Goal: Transaction & Acquisition: Book appointment/travel/reservation

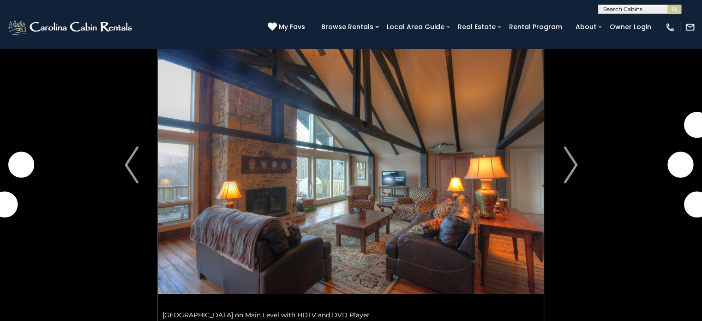
scroll to position [46, 0]
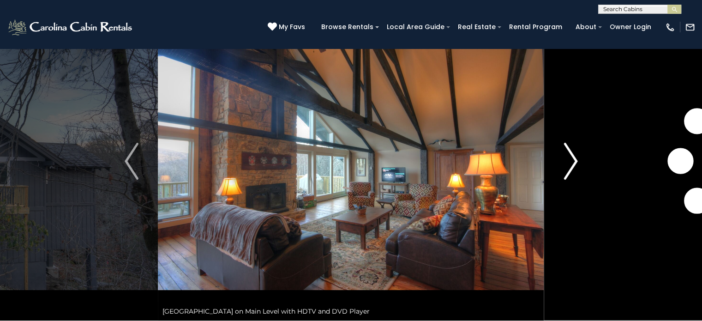
click at [570, 155] on img "Next" at bounding box center [570, 161] width 14 height 37
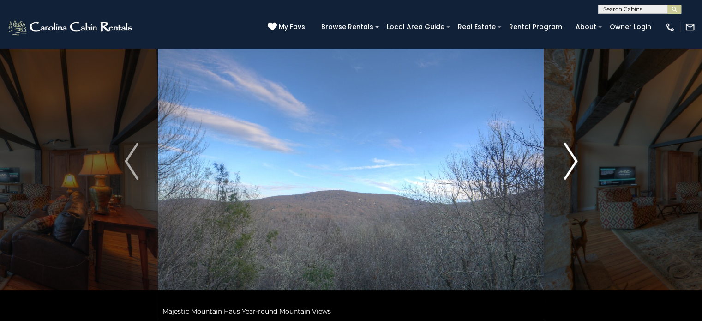
click at [569, 155] on img "Next" at bounding box center [570, 161] width 14 height 37
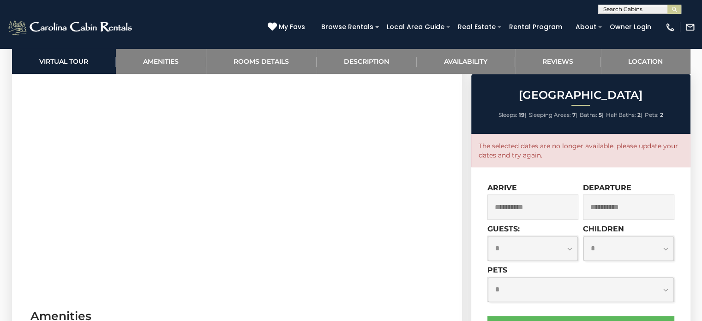
scroll to position [553, 0]
click at [515, 210] on input "**********" at bounding box center [532, 206] width 91 height 25
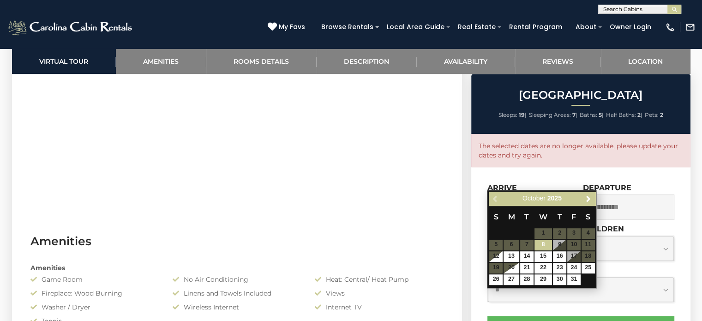
scroll to position [600, 0]
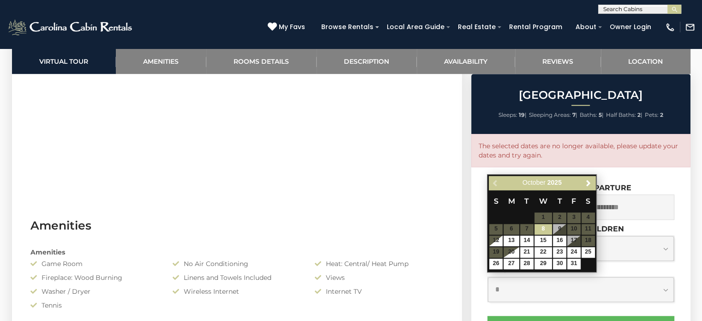
click at [547, 216] on table "S M T W T F S 1 2 3 4 5 6 7 8 9 10 11 12 13 14 15 16 17 18 19 20 21 22 23 24 25…" at bounding box center [541, 229] width 106 height 79
click at [81, 24] on img at bounding box center [71, 27] width 128 height 18
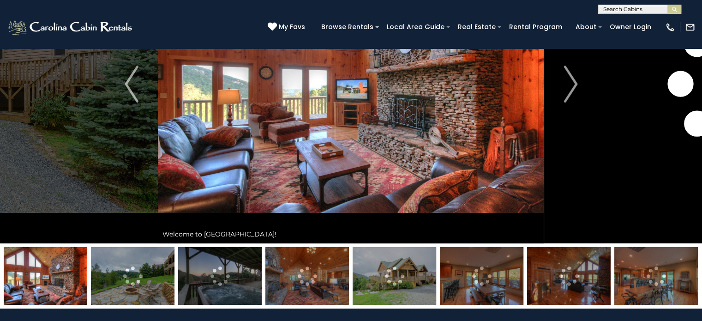
scroll to position [92, 0]
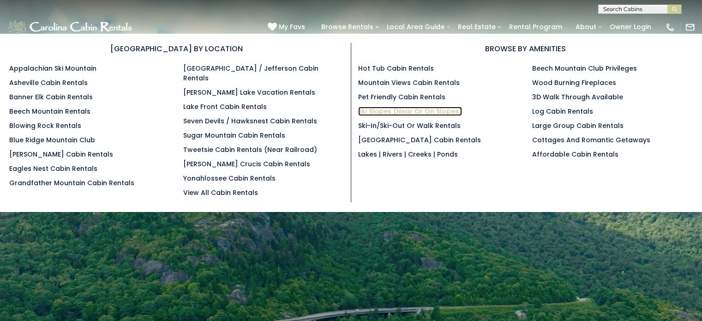
click at [373, 108] on link "Ski Slopes (Near or On Slopes)" at bounding box center [410, 111] width 104 height 9
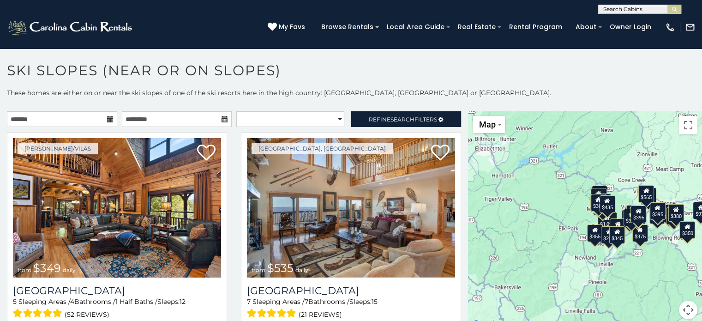
click at [107, 118] on icon at bounding box center [110, 119] width 6 height 6
click at [57, 119] on input "text" at bounding box center [62, 119] width 110 height 16
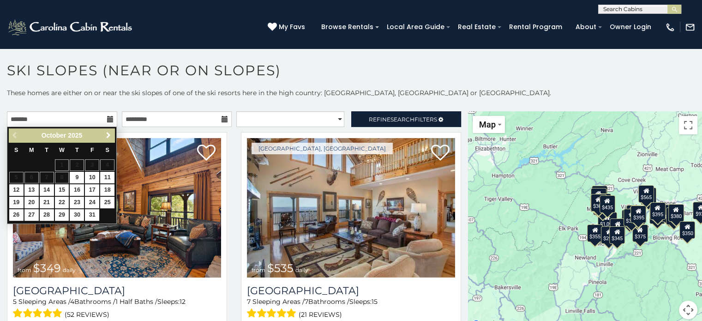
click at [106, 134] on span "Next" at bounding box center [108, 134] width 7 height 7
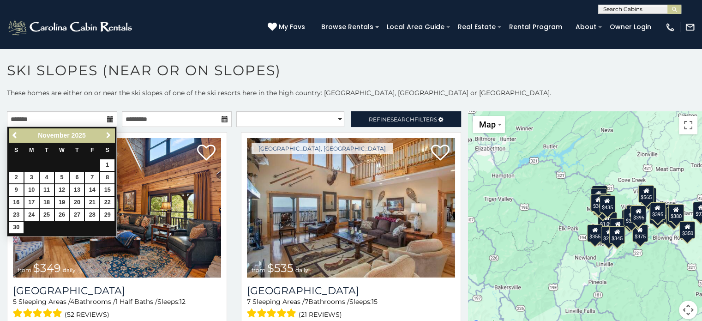
click at [106, 134] on span "Next" at bounding box center [108, 134] width 7 height 7
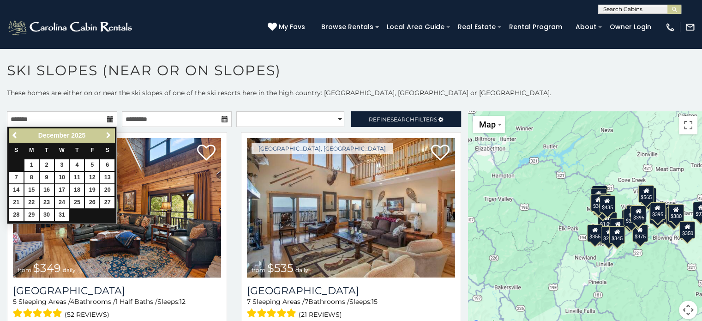
click at [106, 134] on span "Next" at bounding box center [108, 134] width 7 height 7
click at [77, 164] on link "1" at bounding box center [77, 165] width 14 height 12
type input "**********"
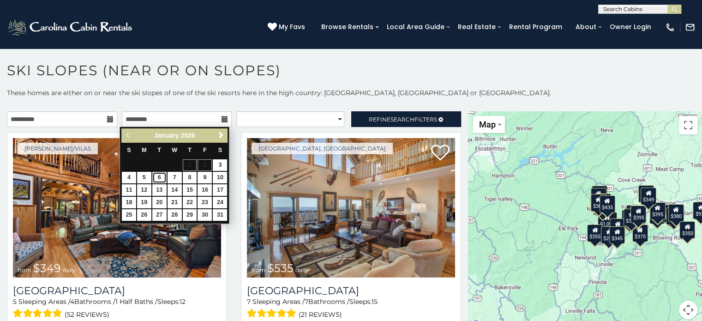
click at [155, 173] on link "6" at bounding box center [159, 178] width 14 height 12
type input "**********"
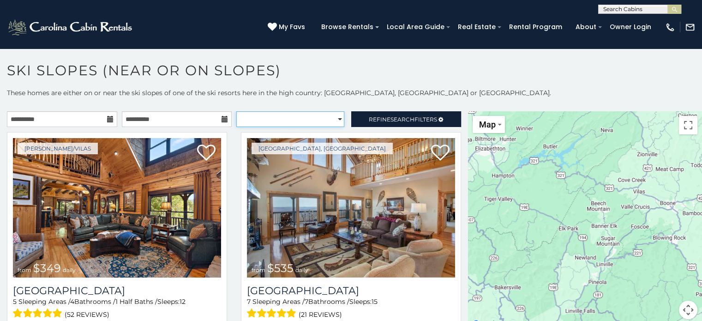
click at [328, 115] on select "**********" at bounding box center [290, 119] width 108 height 16
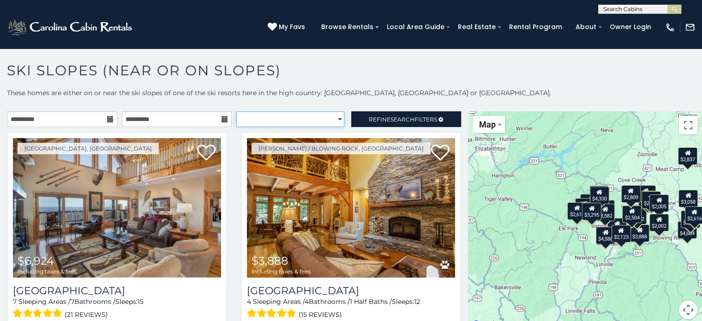
select select "*********"
click at [236, 111] on select "**********" at bounding box center [290, 119] width 108 height 16
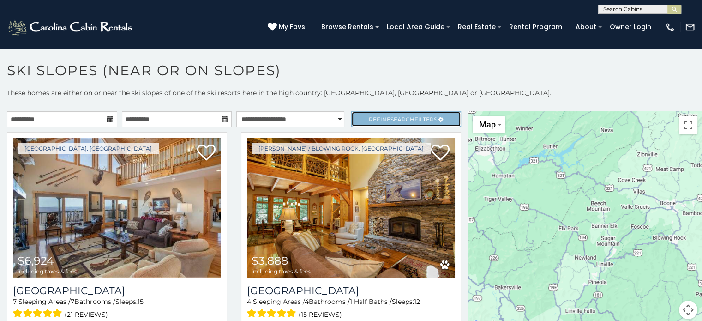
click at [396, 118] on span "Search" at bounding box center [402, 119] width 24 height 7
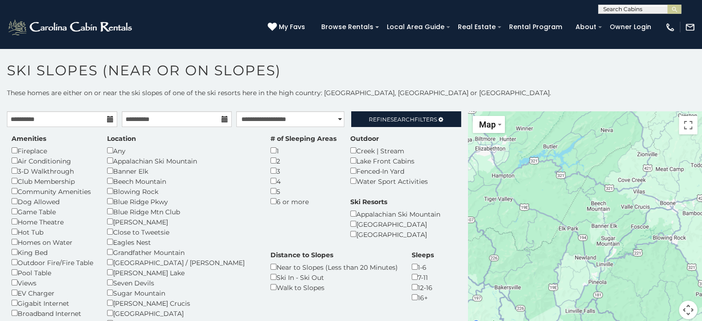
click at [411, 178] on div "Amenities Fireplace Air Conditioning 3-D Walkthrough Club Membership Community …" at bounding box center [234, 257] width 458 height 246
click at [390, 121] on span "Search" at bounding box center [402, 119] width 24 height 7
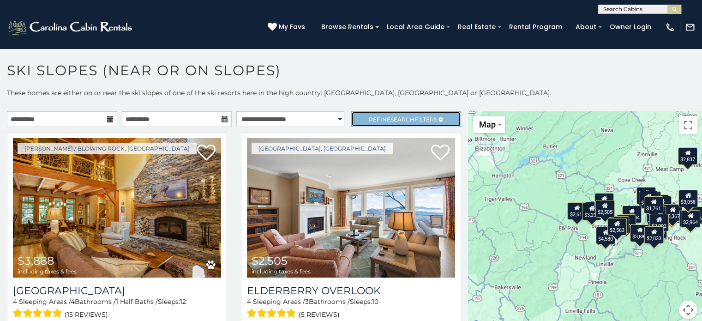
click at [390, 116] on span "Search" at bounding box center [402, 119] width 24 height 7
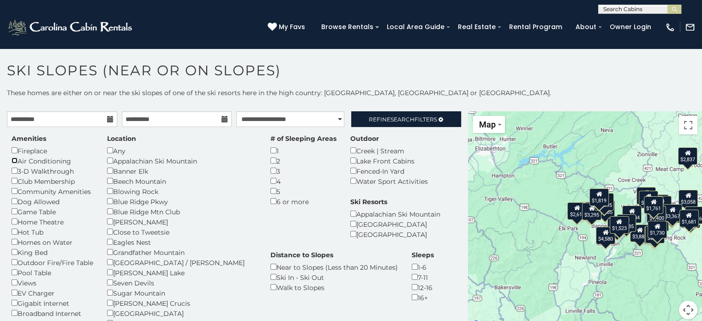
scroll to position [46, 0]
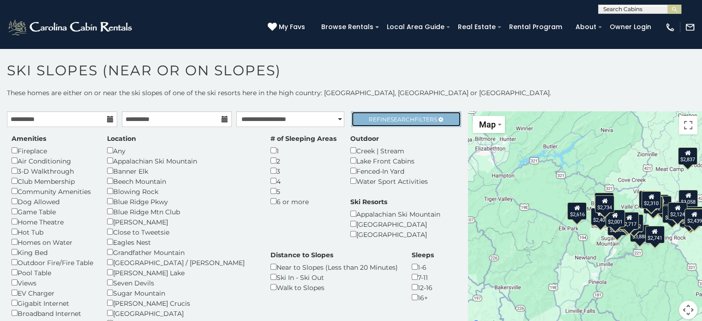
click at [398, 119] on span "Search" at bounding box center [402, 119] width 24 height 7
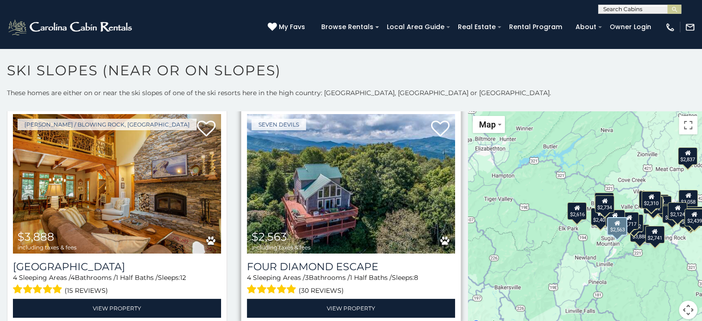
scroll to position [46, 0]
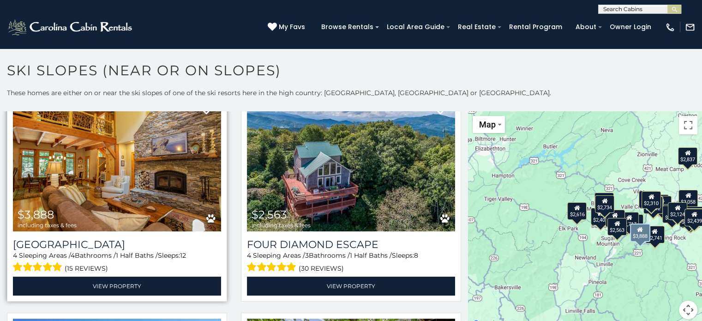
click at [125, 184] on img at bounding box center [117, 161] width 208 height 139
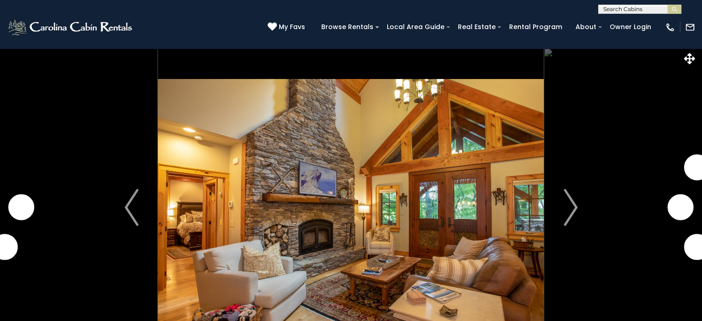
click at [574, 207] on img "Next" at bounding box center [570, 207] width 14 height 37
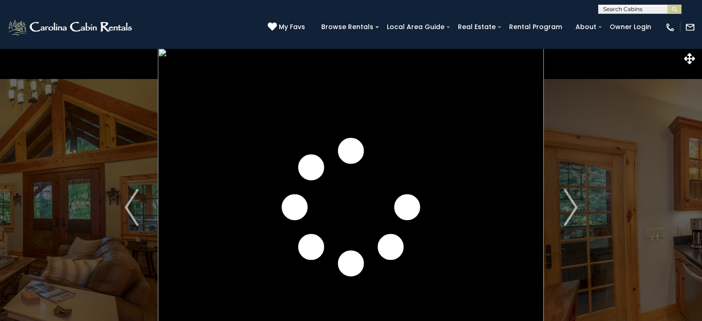
click at [574, 207] on img "Next" at bounding box center [570, 207] width 14 height 37
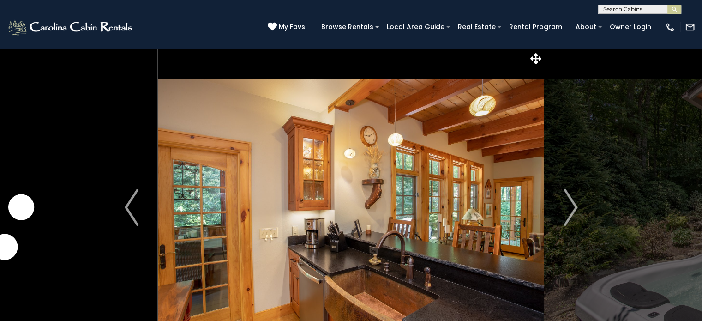
click at [574, 207] on img "Next" at bounding box center [570, 207] width 14 height 37
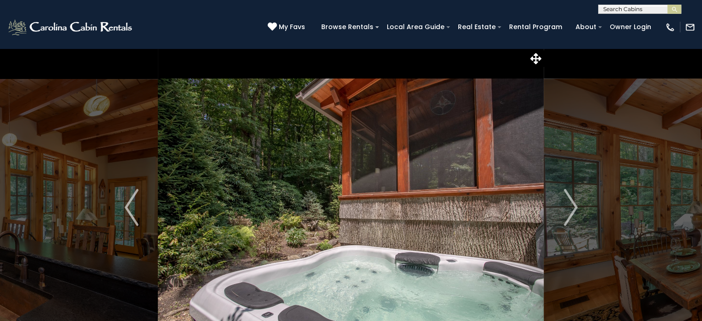
click at [574, 207] on img "Next" at bounding box center [570, 207] width 14 height 37
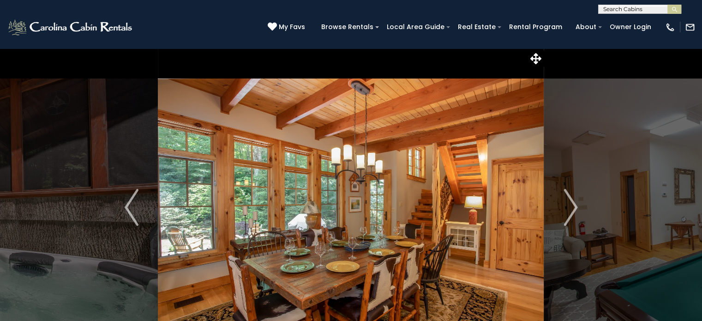
click at [574, 207] on img "Next" at bounding box center [570, 207] width 14 height 37
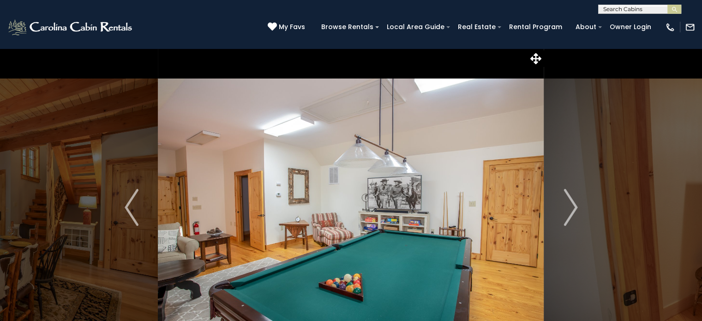
click at [574, 207] on img "Next" at bounding box center [570, 207] width 14 height 37
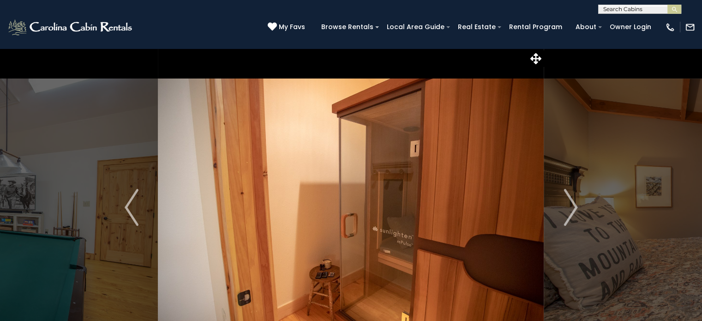
click at [574, 207] on img "Next" at bounding box center [570, 207] width 14 height 37
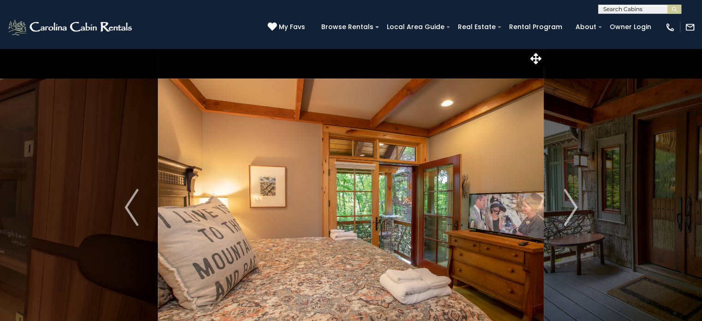
click at [574, 207] on img "Next" at bounding box center [570, 207] width 14 height 37
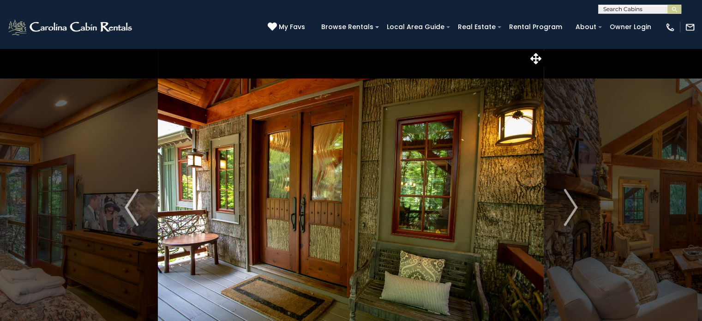
click at [574, 207] on img "Next" at bounding box center [570, 207] width 14 height 37
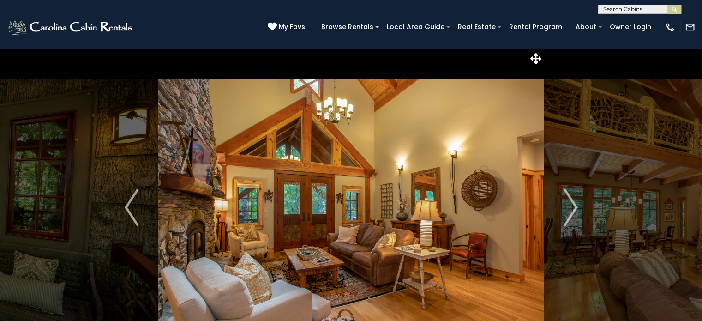
click at [574, 207] on img "Next" at bounding box center [570, 207] width 14 height 37
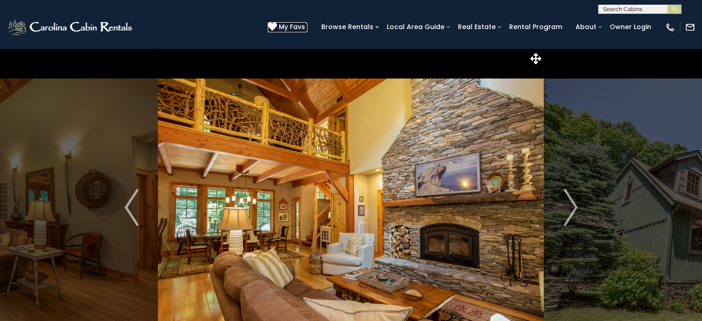
click at [277, 24] on icon at bounding box center [272, 26] width 9 height 9
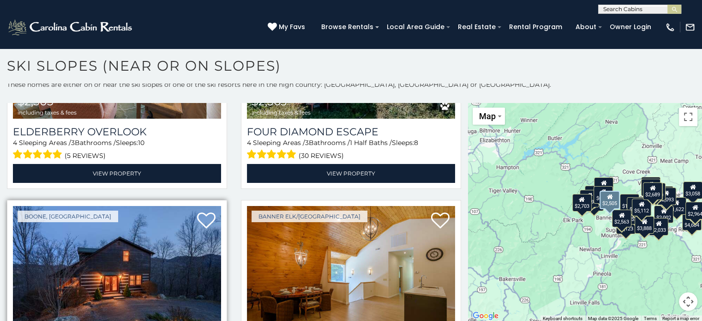
scroll to position [922, 0]
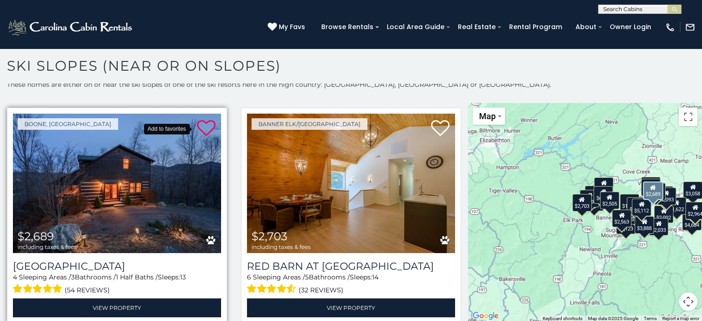
click at [202, 119] on icon at bounding box center [206, 128] width 18 height 18
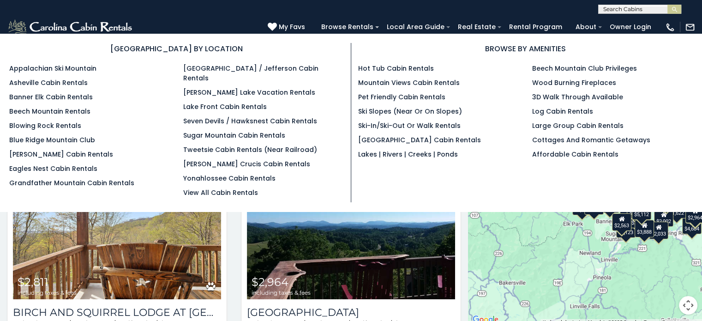
scroll to position [0, 0]
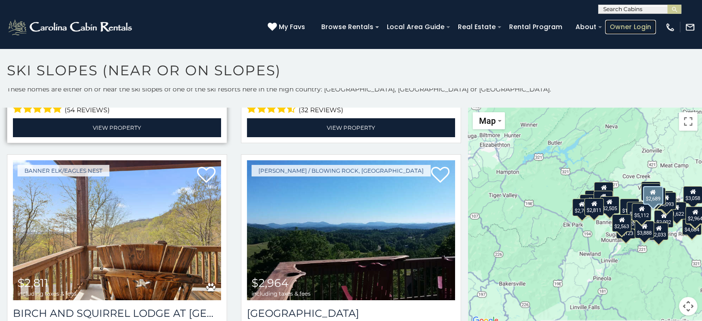
click at [633, 24] on link "Owner Login" at bounding box center [630, 27] width 51 height 14
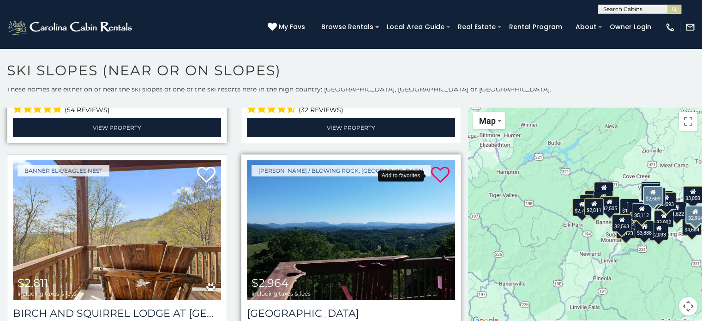
click at [432, 166] on icon at bounding box center [440, 175] width 18 height 18
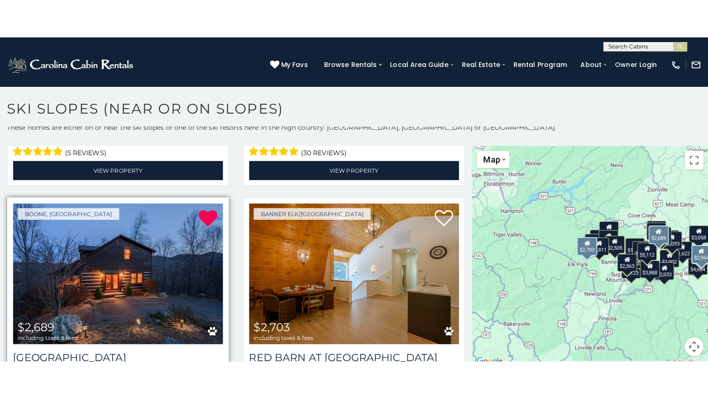
scroll to position [922, 0]
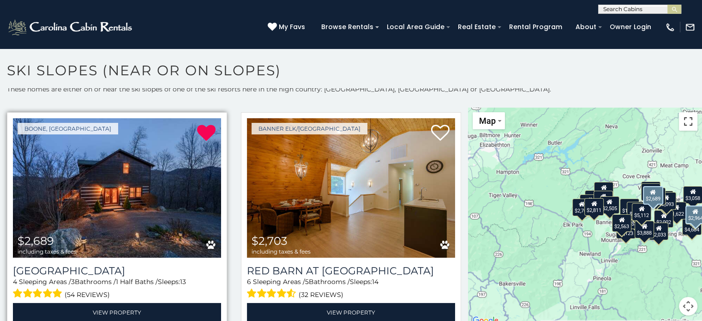
click at [678, 123] on button "Toggle fullscreen view" at bounding box center [687, 121] width 18 height 18
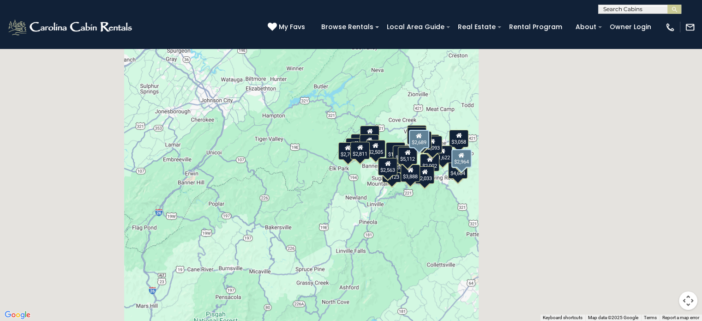
scroll to position [933, 0]
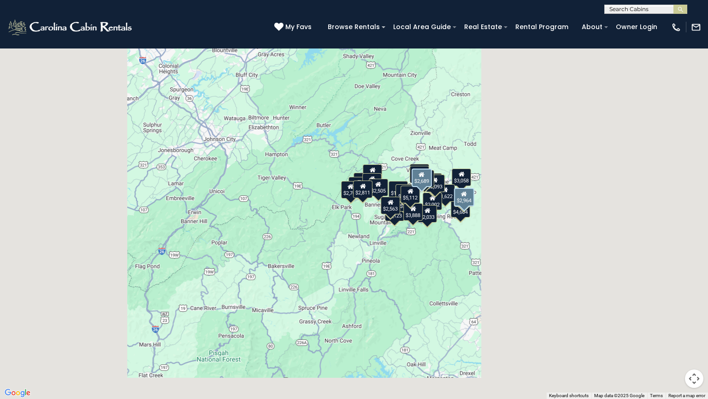
click at [400, 244] on div "$3,888 $5,171 $6,924 $4,604 $5,112 $5,888 $2,505 $2,563 $2,689 $2,703 $2,811 $2…" at bounding box center [354, 199] width 708 height 399
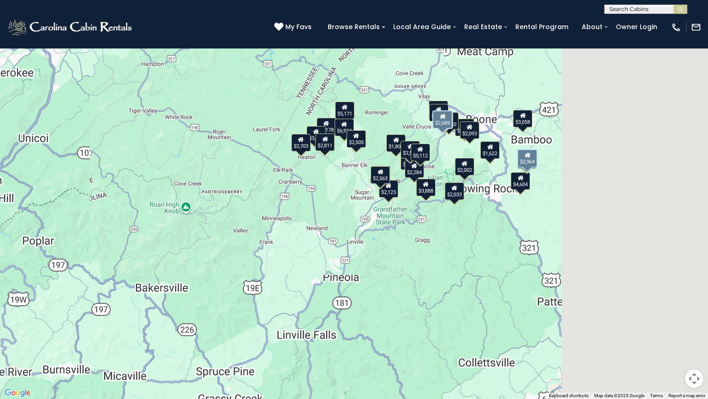
click at [416, 211] on div "$3,888 $5,171 $6,924 $4,604 $5,112 $5,888 $2,505 $2,563 $2,689 $2,703 $2,811 $2…" at bounding box center [354, 199] width 708 height 399
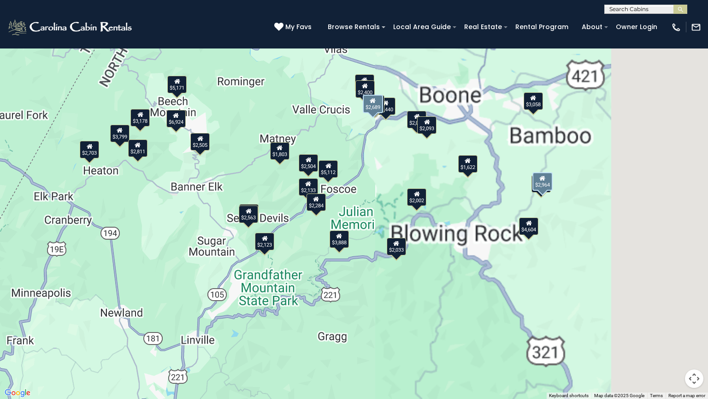
drag, startPoint x: 434, startPoint y: 207, endPoint x: 334, endPoint y: 280, distance: 124.0
click at [334, 280] on div "$3,888 $5,171 $6,924 $4,604 $5,112 $5,888 $2,505 $2,563 $2,689 $2,703 $2,811 $2…" at bounding box center [354, 199] width 708 height 399
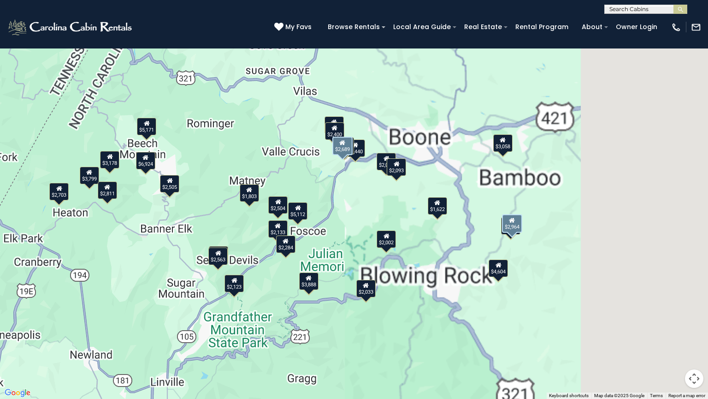
drag, startPoint x: 444, startPoint y: 137, endPoint x: 416, endPoint y: 174, distance: 47.4
click at [416, 174] on div "$3,888 $5,171 $6,924 $4,604 $5,112 $5,888 $2,505 $2,563 $2,689 $2,703 $2,811 $2…" at bounding box center [354, 199] width 708 height 399
click at [696, 17] on button "Toggle fullscreen view" at bounding box center [694, 14] width 18 height 18
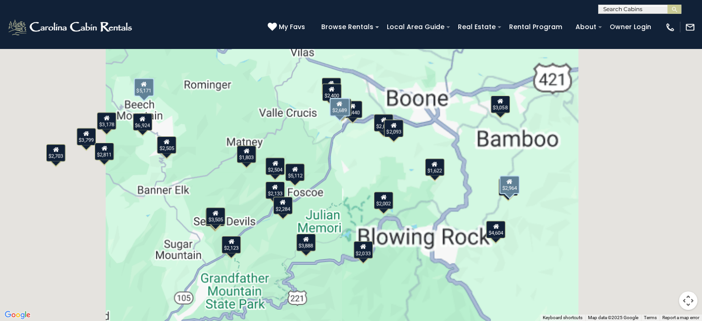
scroll to position [0, 0]
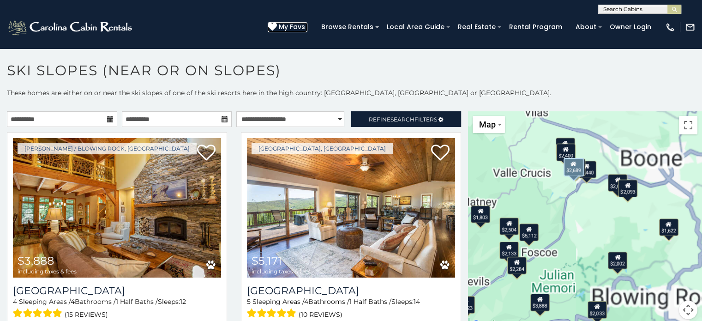
click at [300, 24] on span "My Favs" at bounding box center [292, 27] width 26 height 10
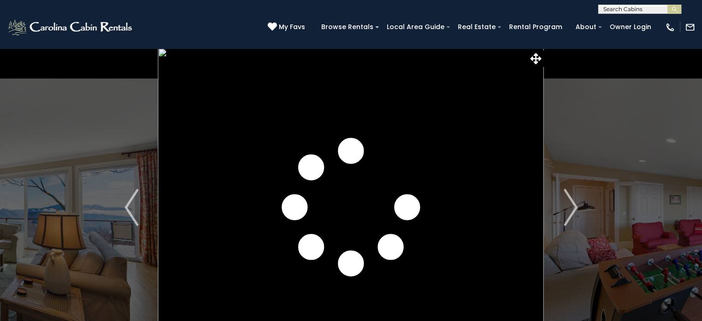
click at [570, 205] on img "Next" at bounding box center [570, 207] width 14 height 37
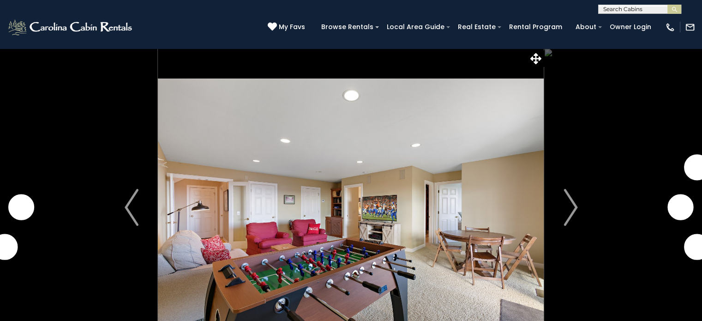
click at [570, 205] on img "Next" at bounding box center [570, 207] width 14 height 37
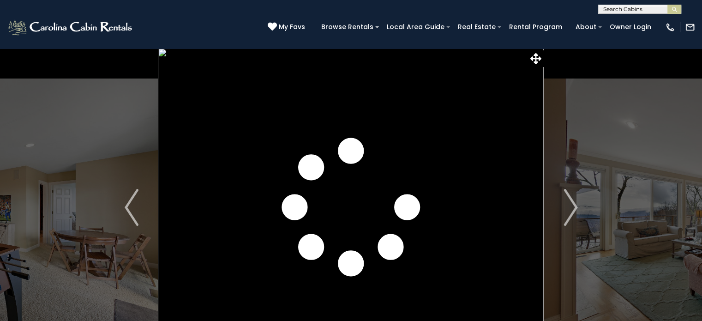
click at [570, 205] on img "Next" at bounding box center [570, 207] width 14 height 37
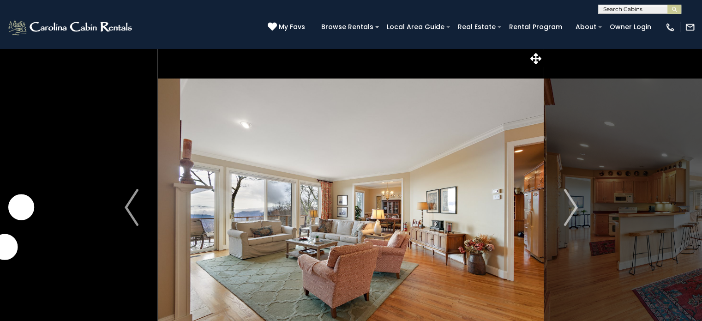
click at [570, 205] on img "Next" at bounding box center [570, 207] width 14 height 37
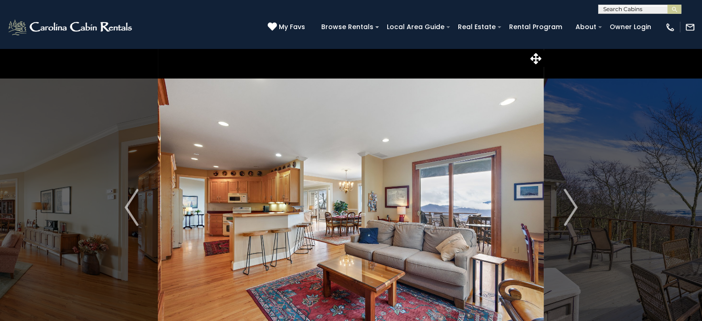
click at [570, 205] on img "Next" at bounding box center [570, 207] width 14 height 37
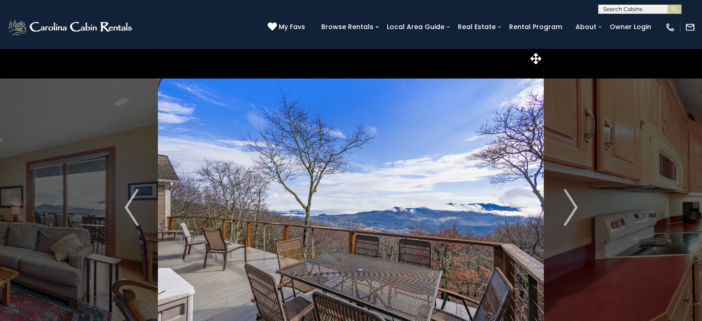
click at [570, 205] on img "Next" at bounding box center [570, 207] width 14 height 37
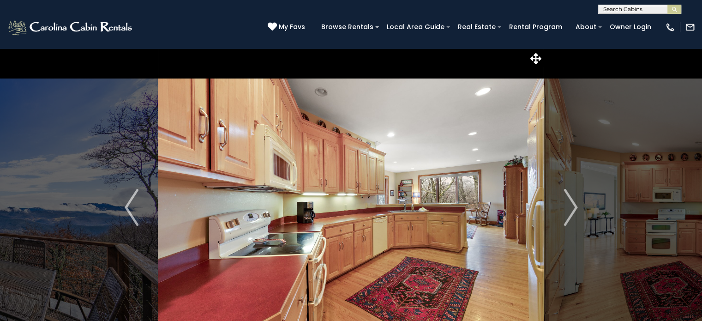
click at [570, 205] on img "Next" at bounding box center [570, 207] width 14 height 37
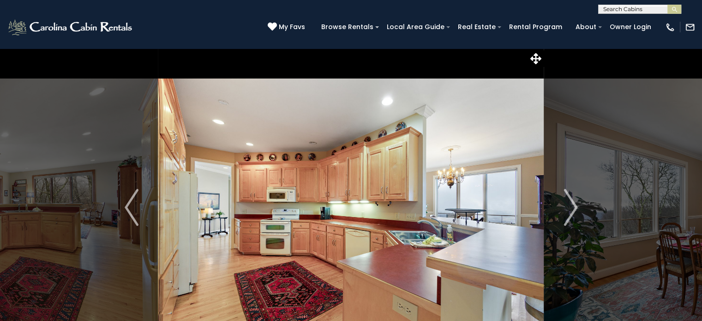
click at [570, 205] on img "Next" at bounding box center [570, 207] width 14 height 37
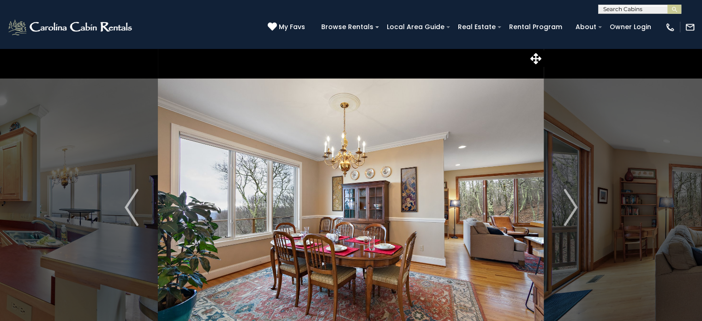
click at [570, 205] on img "Next" at bounding box center [570, 207] width 14 height 37
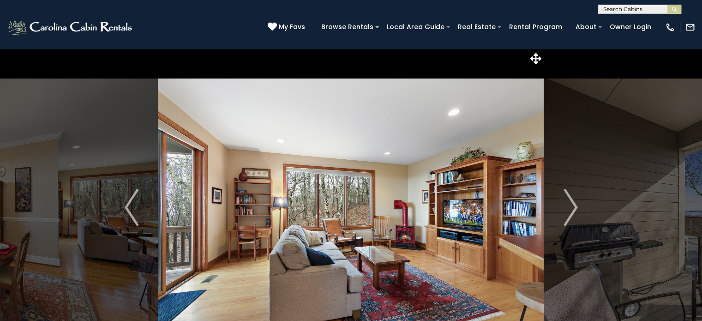
click at [570, 205] on img "Next" at bounding box center [570, 207] width 14 height 37
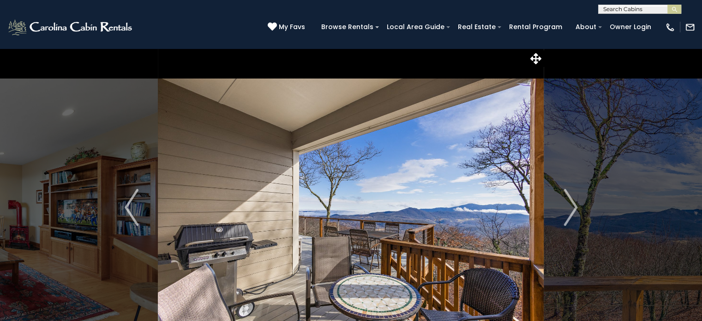
click at [570, 205] on img "Next" at bounding box center [570, 207] width 14 height 37
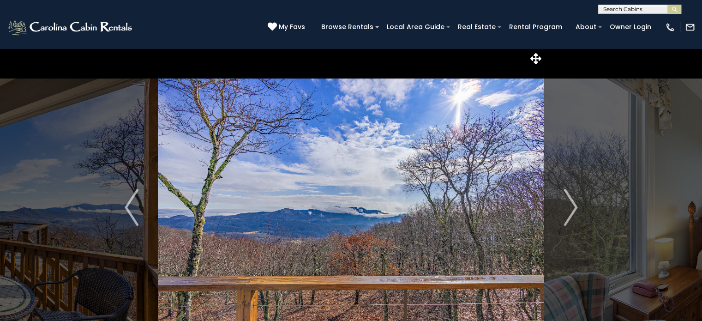
click at [570, 205] on img "Next" at bounding box center [570, 207] width 14 height 37
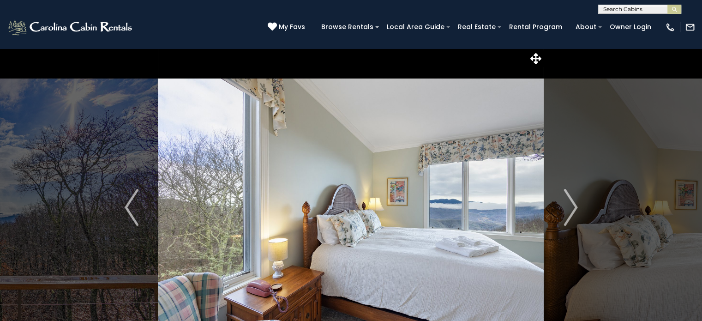
click at [570, 205] on img "Next" at bounding box center [570, 207] width 14 height 37
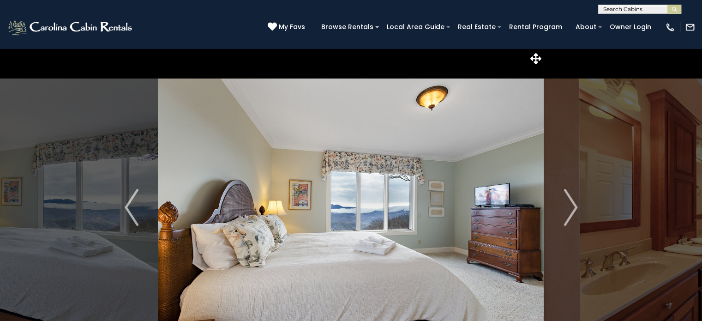
click at [570, 205] on img "Next" at bounding box center [570, 207] width 14 height 37
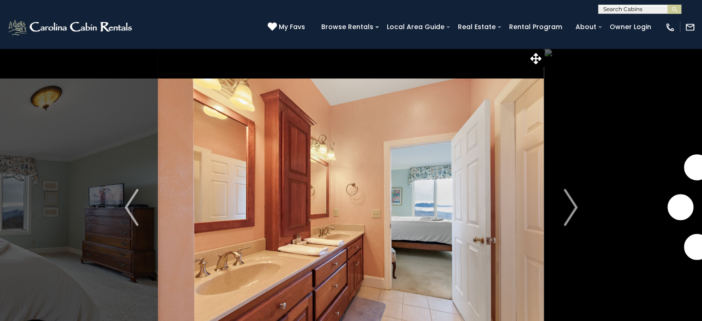
click at [570, 205] on img "Next" at bounding box center [570, 207] width 14 height 37
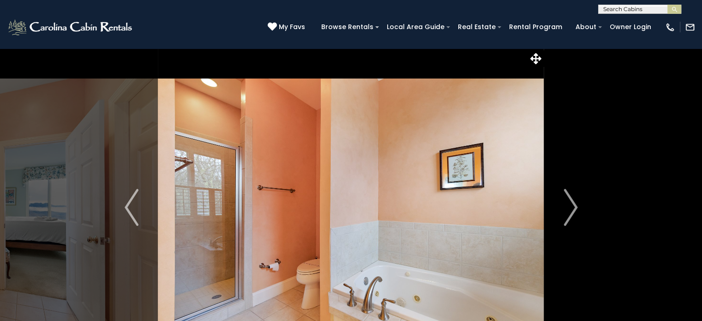
click at [570, 205] on img "Next" at bounding box center [570, 207] width 14 height 37
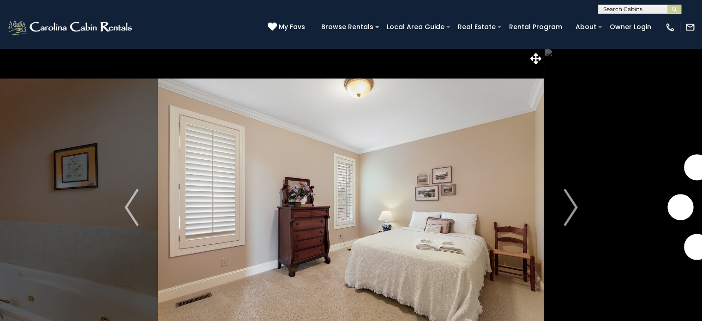
click at [570, 205] on img "Next" at bounding box center [570, 207] width 14 height 37
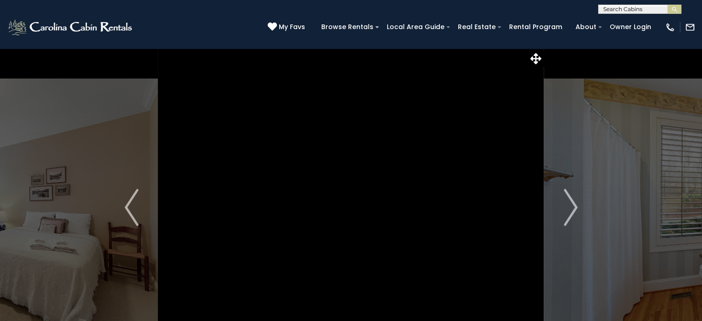
click at [570, 205] on img "Next" at bounding box center [570, 207] width 14 height 37
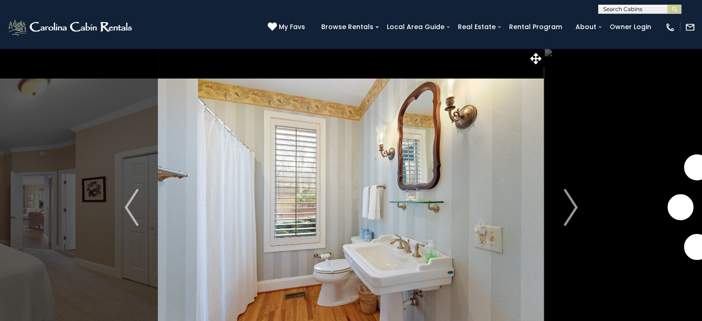
click at [570, 205] on img "Next" at bounding box center [570, 207] width 14 height 37
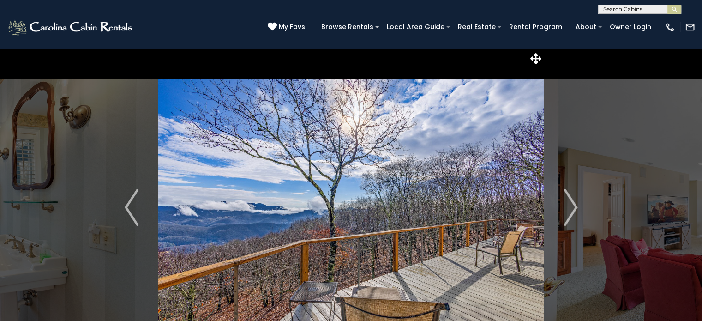
click at [570, 205] on img "Next" at bounding box center [570, 207] width 14 height 37
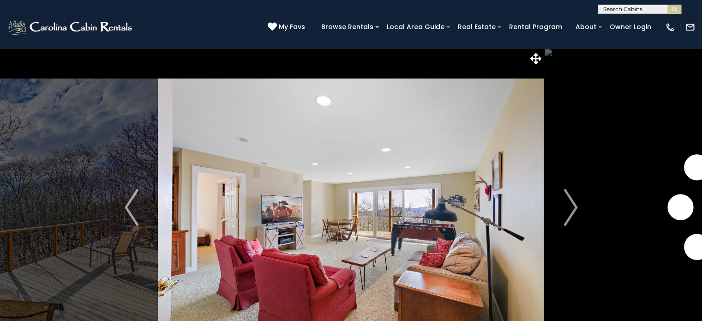
click at [570, 205] on img "Next" at bounding box center [570, 207] width 14 height 37
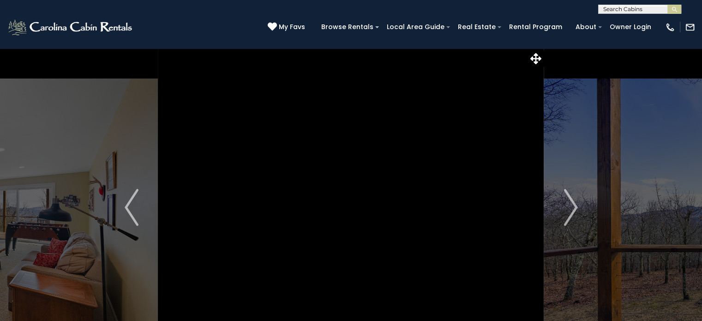
click at [570, 205] on img "Next" at bounding box center [570, 207] width 14 height 37
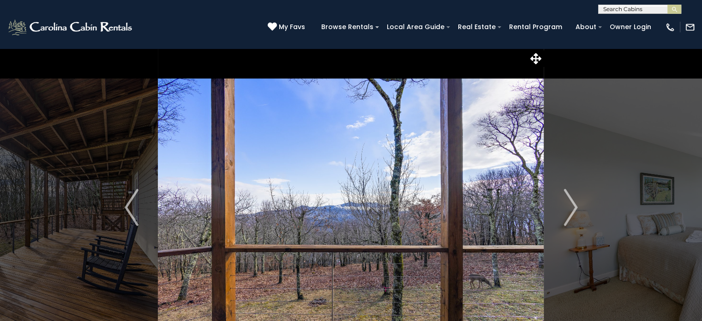
click at [570, 205] on img "Next" at bounding box center [570, 207] width 14 height 37
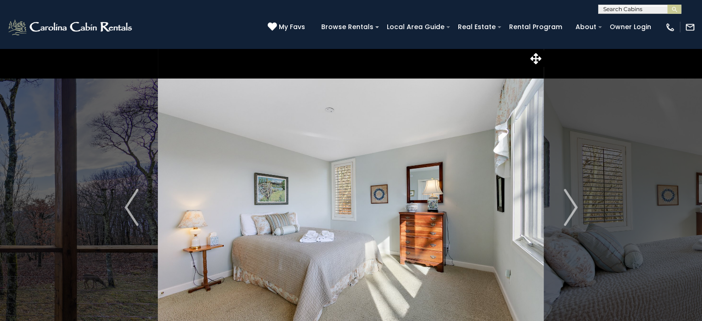
click at [570, 205] on img "Next" at bounding box center [570, 207] width 14 height 37
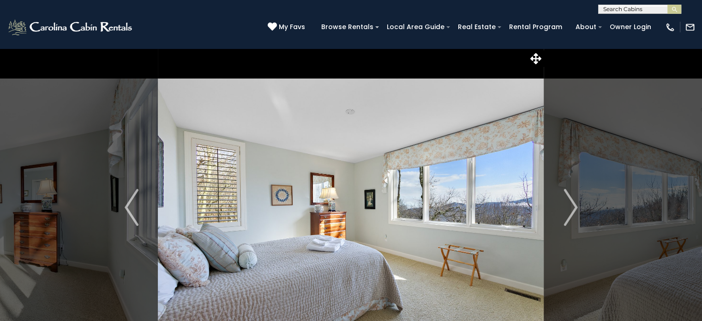
click at [570, 205] on img "Next" at bounding box center [570, 207] width 14 height 37
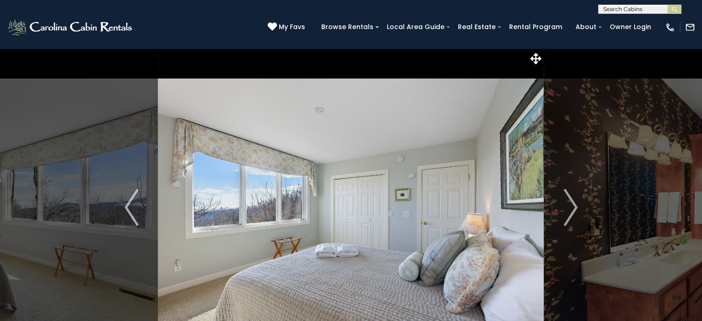
click at [570, 205] on img "Next" at bounding box center [570, 207] width 14 height 37
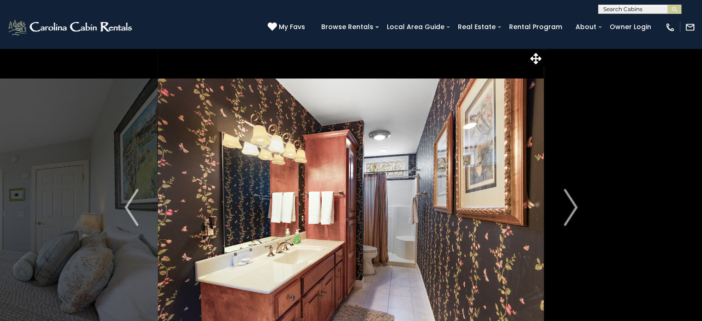
click at [570, 205] on img "Next" at bounding box center [570, 207] width 14 height 37
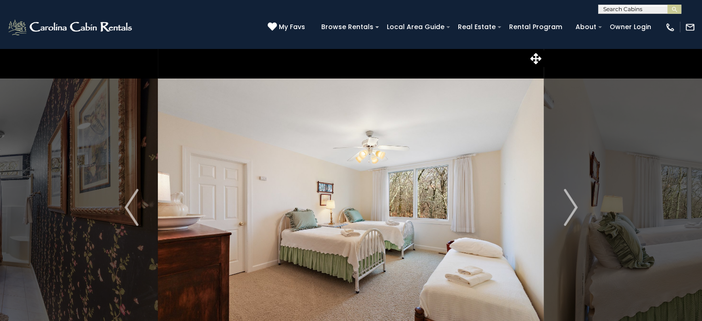
click at [570, 205] on img "Next" at bounding box center [570, 207] width 14 height 37
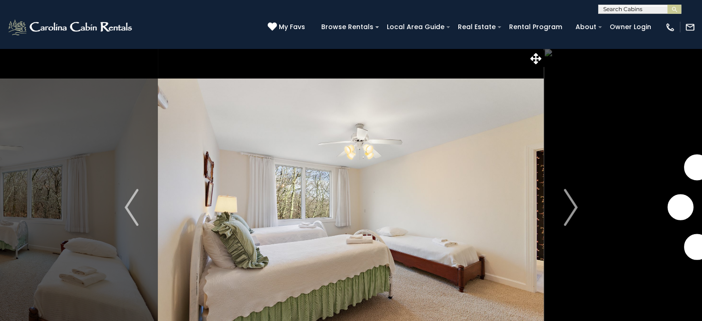
click at [570, 205] on img "Next" at bounding box center [570, 207] width 14 height 37
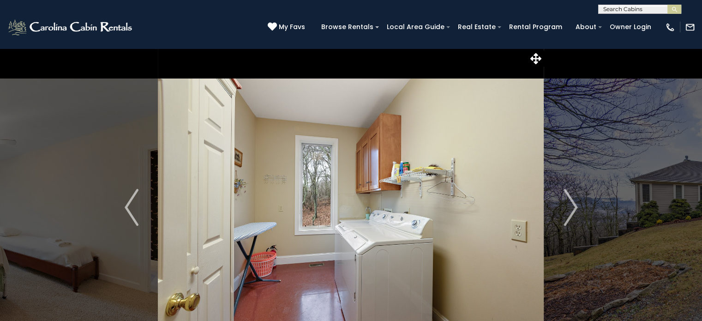
click at [570, 205] on img "Next" at bounding box center [570, 207] width 14 height 37
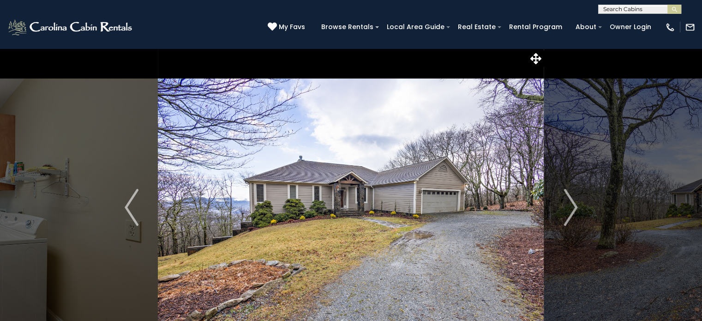
click at [570, 205] on img "Next" at bounding box center [570, 207] width 14 height 37
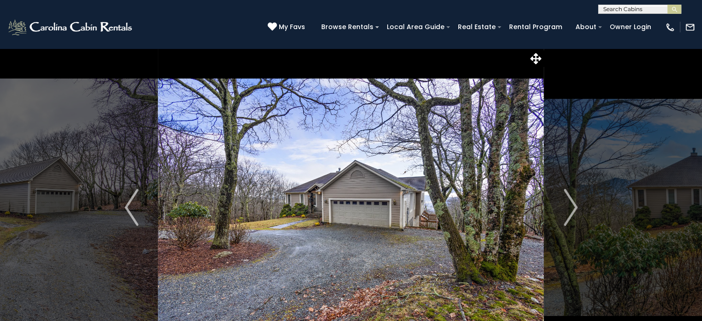
click at [570, 205] on img "Next" at bounding box center [570, 207] width 14 height 37
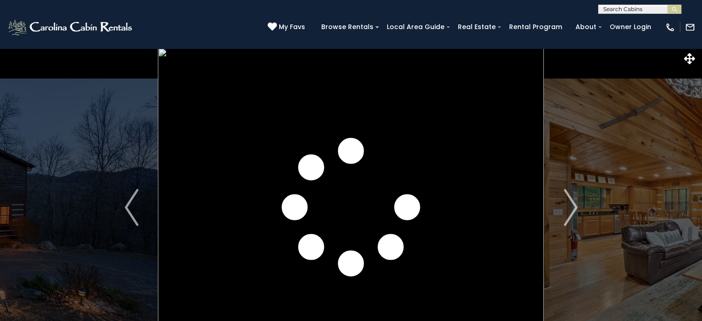
click at [568, 205] on img "Next" at bounding box center [570, 207] width 14 height 37
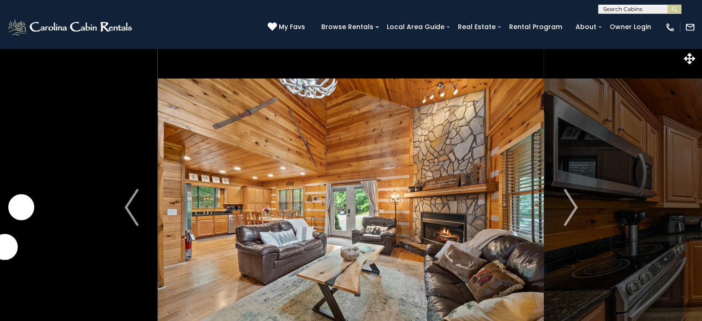
click at [568, 205] on img "Next" at bounding box center [570, 207] width 14 height 37
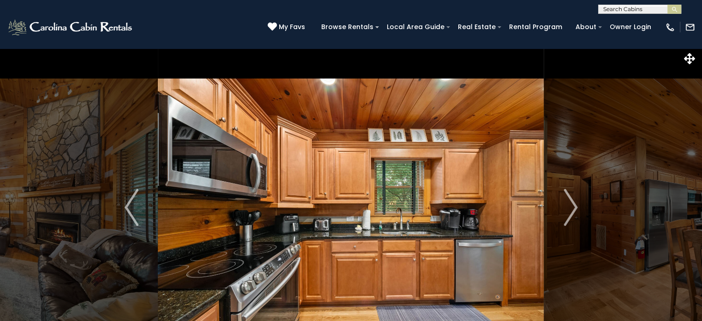
click at [568, 205] on img "Next" at bounding box center [570, 207] width 14 height 37
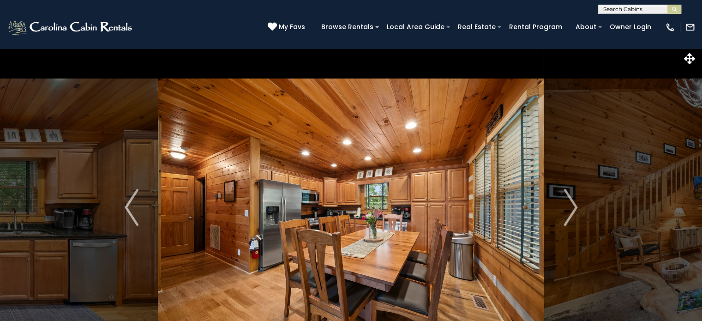
click at [568, 205] on img "Next" at bounding box center [570, 207] width 14 height 37
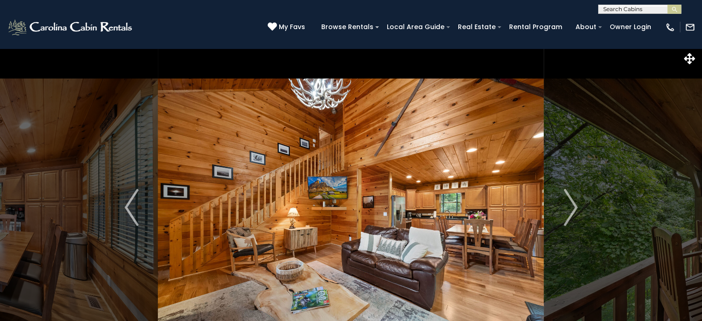
click at [568, 205] on img "Next" at bounding box center [570, 207] width 14 height 37
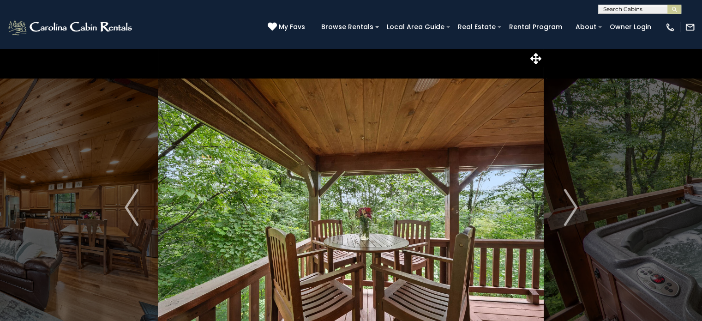
click at [568, 205] on img "Next" at bounding box center [570, 207] width 14 height 37
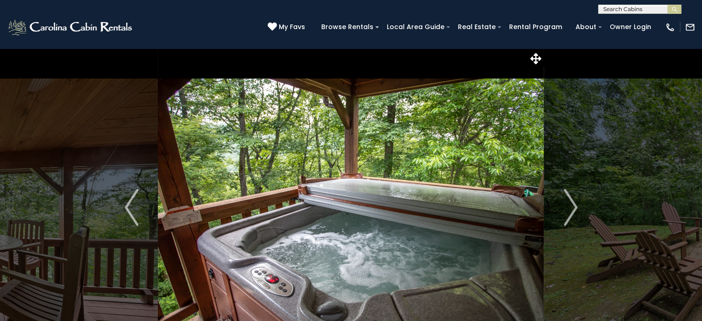
click at [568, 205] on img "Next" at bounding box center [570, 207] width 14 height 37
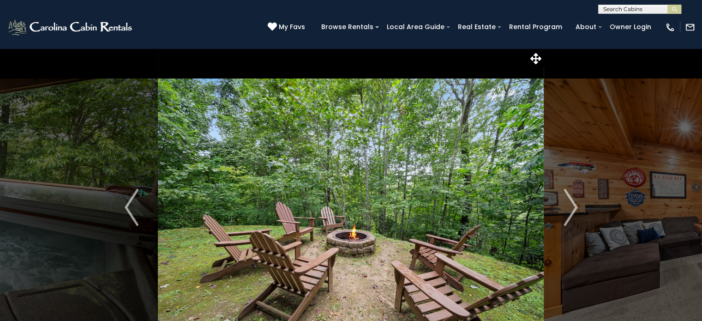
click at [568, 205] on img "Next" at bounding box center [570, 207] width 14 height 37
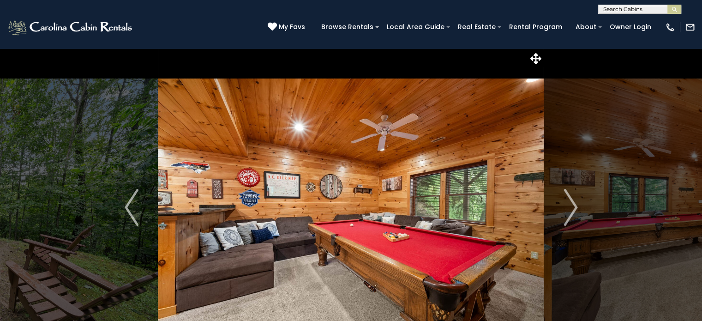
click at [568, 205] on img "Next" at bounding box center [570, 207] width 14 height 37
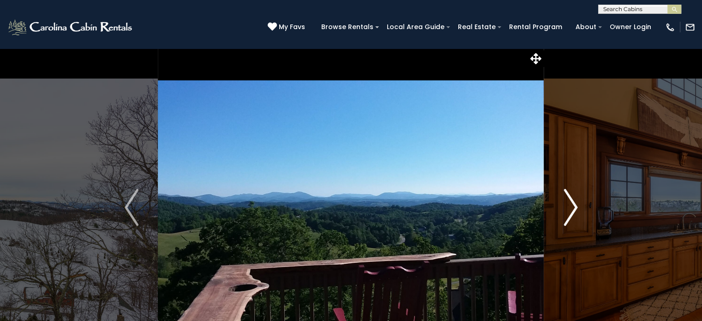
click at [563, 203] on img "Next" at bounding box center [570, 207] width 14 height 37
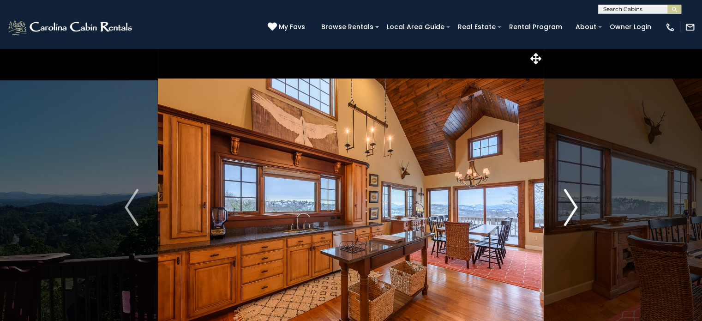
click at [569, 203] on img "Next" at bounding box center [570, 207] width 14 height 37
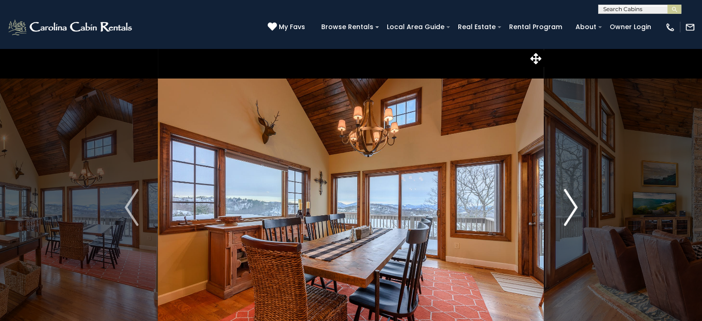
click at [569, 203] on img "Next" at bounding box center [570, 207] width 14 height 37
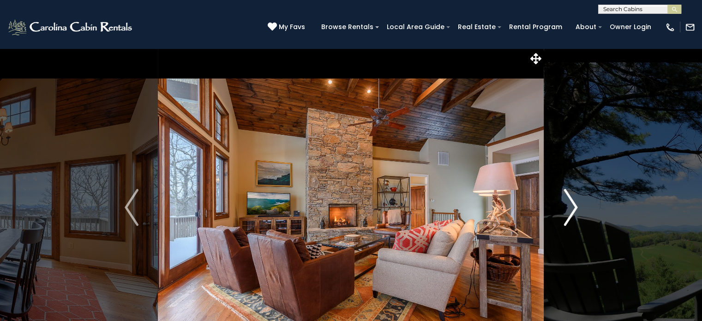
click at [569, 203] on img "Next" at bounding box center [570, 207] width 14 height 37
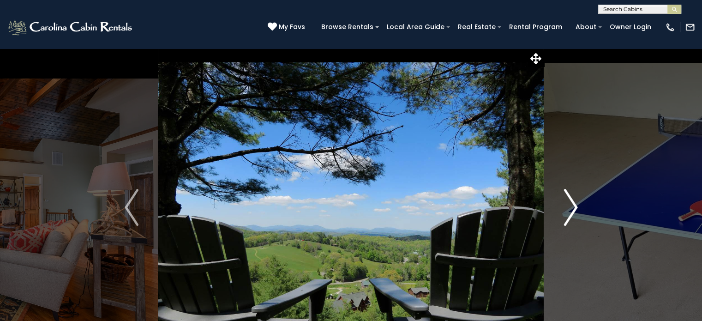
click at [569, 203] on img "Next" at bounding box center [570, 207] width 14 height 37
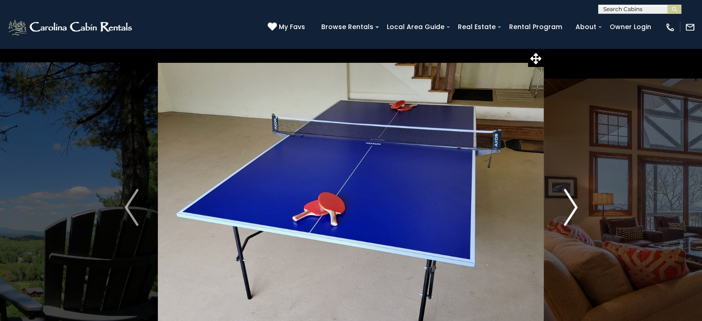
click at [569, 203] on img "Next" at bounding box center [570, 207] width 14 height 37
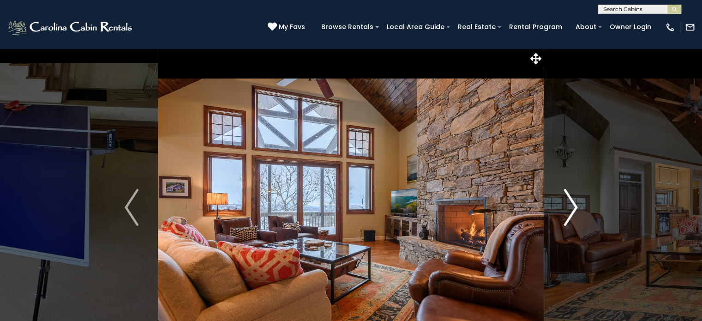
click at [569, 203] on img "Next" at bounding box center [570, 207] width 14 height 37
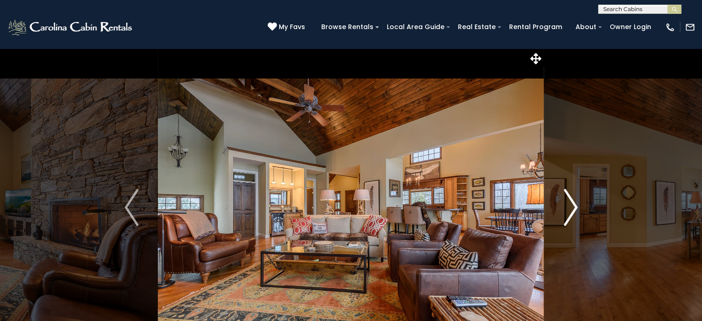
click at [569, 203] on img "Next" at bounding box center [570, 207] width 14 height 37
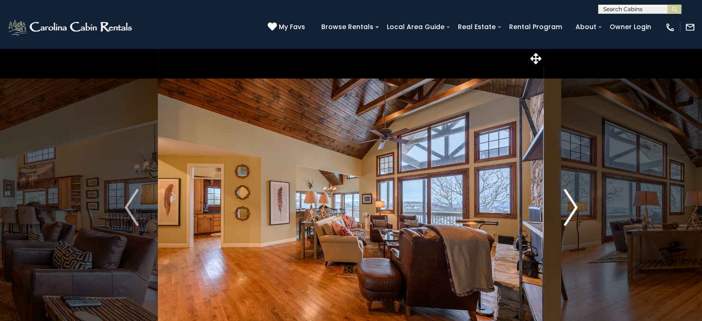
click at [569, 203] on img "Next" at bounding box center [570, 207] width 14 height 37
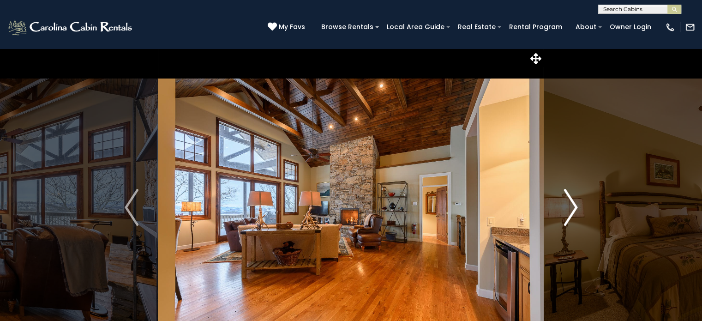
click at [569, 203] on img "Next" at bounding box center [570, 207] width 14 height 37
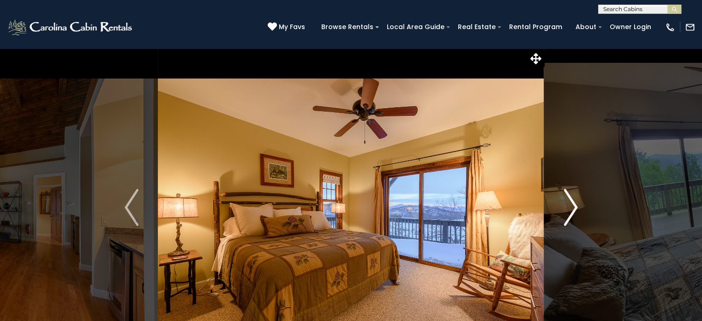
click at [569, 203] on img "Next" at bounding box center [570, 207] width 14 height 37
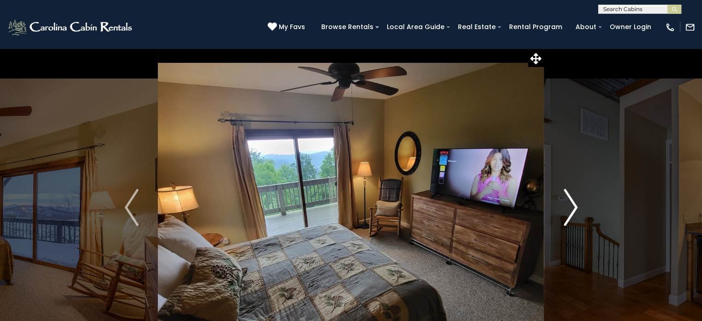
click at [569, 203] on img "Next" at bounding box center [570, 207] width 14 height 37
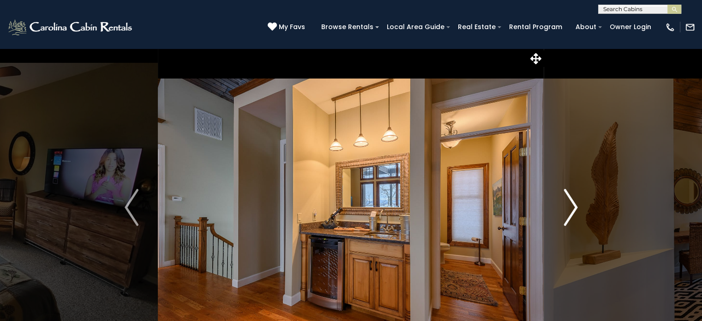
click at [569, 203] on img "Next" at bounding box center [570, 207] width 14 height 37
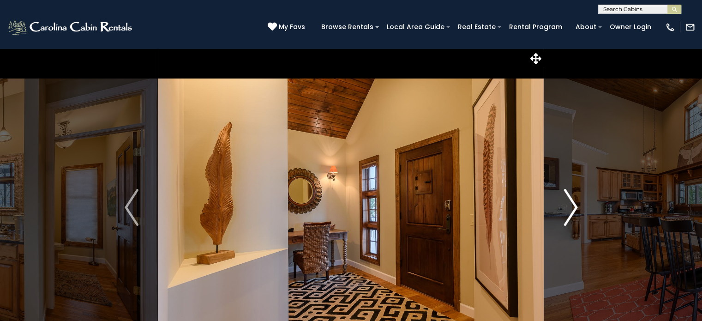
click at [569, 203] on img "Next" at bounding box center [570, 207] width 14 height 37
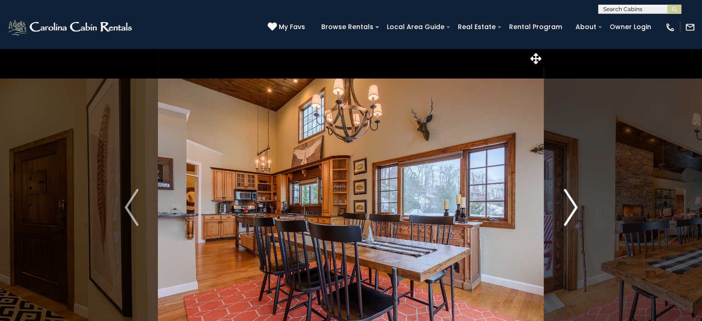
click at [569, 203] on img "Next" at bounding box center [570, 207] width 14 height 37
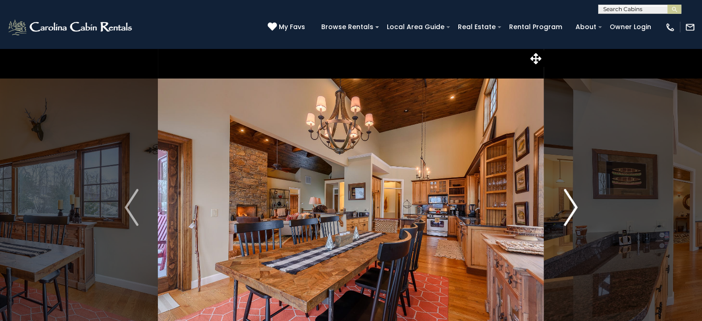
click at [569, 203] on img "Next" at bounding box center [570, 207] width 14 height 37
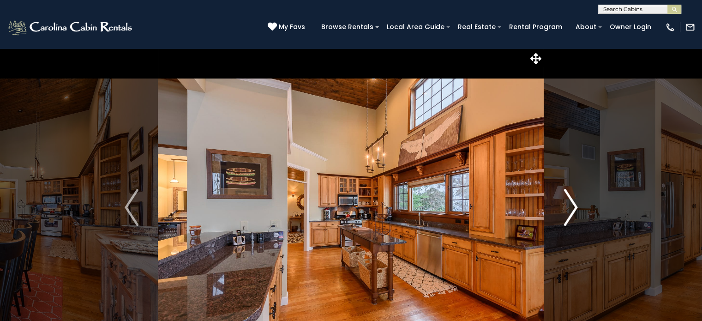
click at [569, 203] on img "Next" at bounding box center [570, 207] width 14 height 37
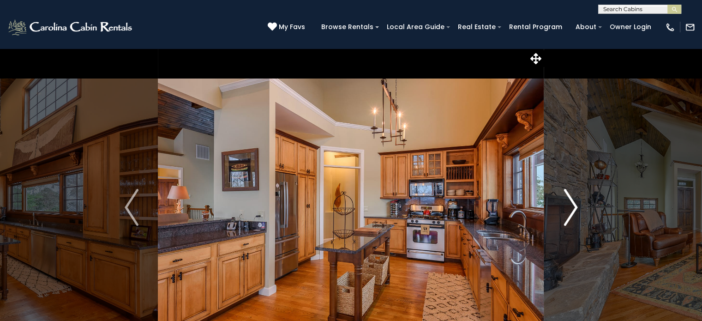
click at [569, 203] on img "Next" at bounding box center [570, 207] width 14 height 37
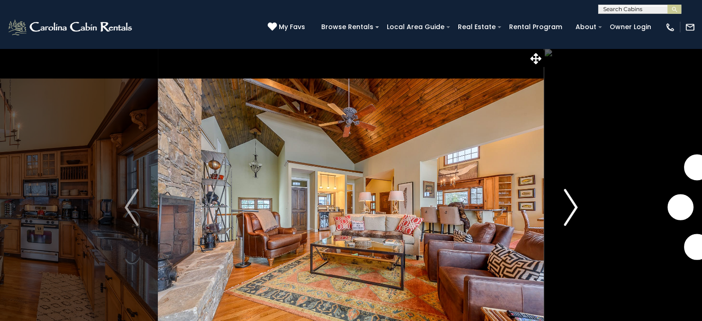
click at [569, 203] on img "Next" at bounding box center [570, 207] width 14 height 37
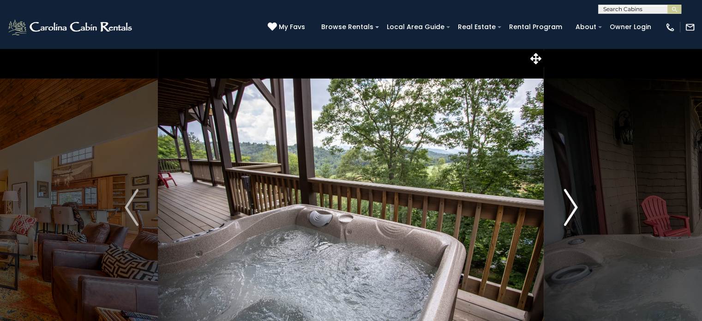
click at [569, 203] on img "Next" at bounding box center [570, 207] width 14 height 37
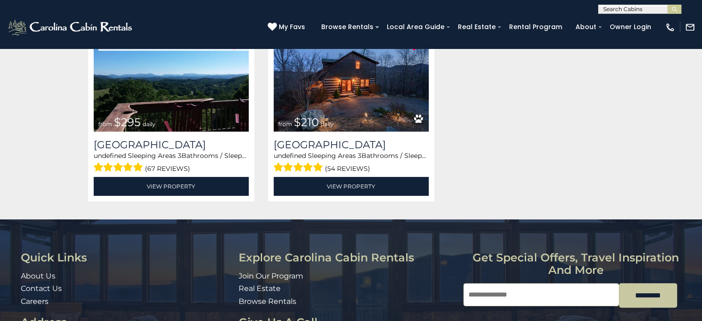
scroll to position [160, 0]
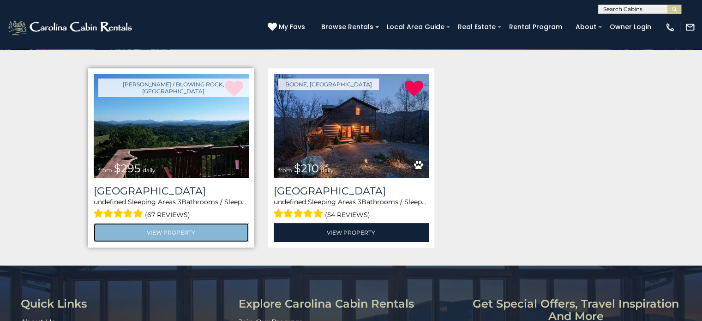
click at [166, 225] on link "View Property" at bounding box center [171, 232] width 155 height 19
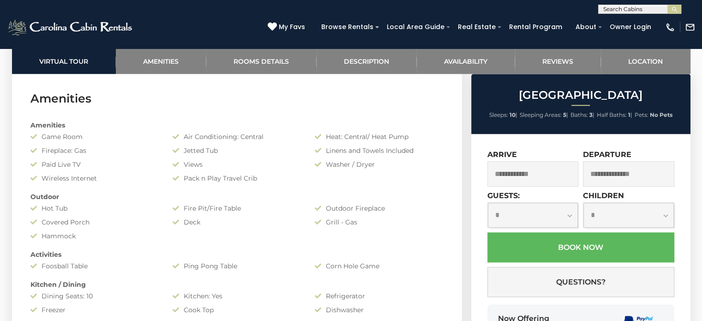
scroll to position [738, 0]
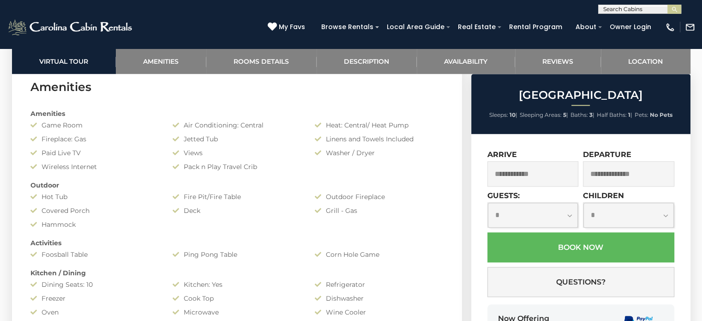
click at [539, 177] on input "text" at bounding box center [532, 173] width 91 height 25
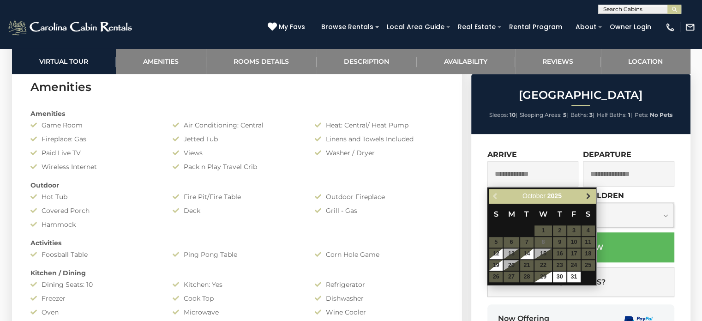
click at [585, 195] on span "Next" at bounding box center [587, 195] width 7 height 7
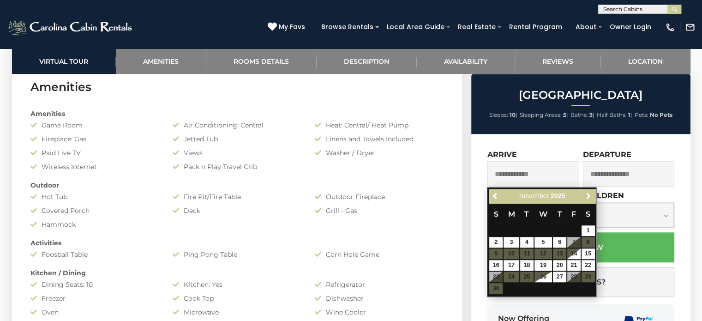
click at [585, 195] on span "Next" at bounding box center [587, 195] width 7 height 7
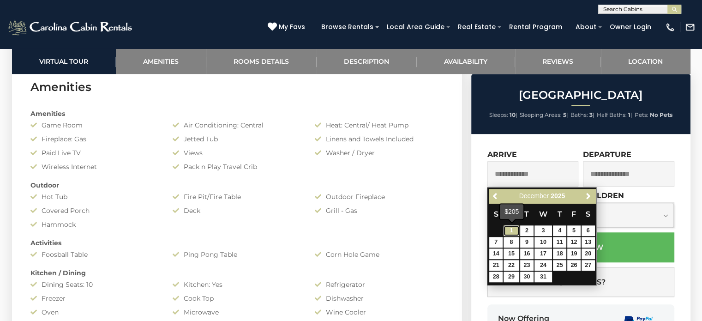
click at [512, 230] on link "1" at bounding box center [511, 230] width 16 height 11
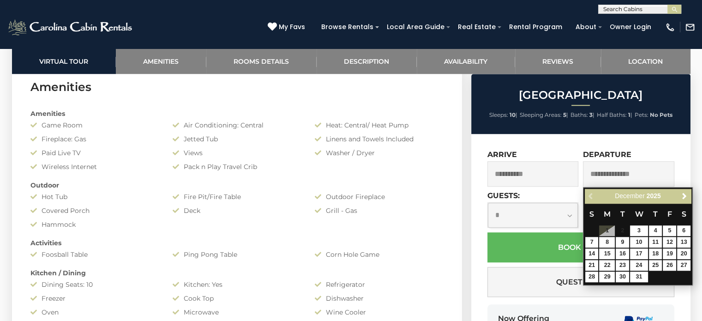
click at [555, 167] on input "**********" at bounding box center [532, 173] width 91 height 25
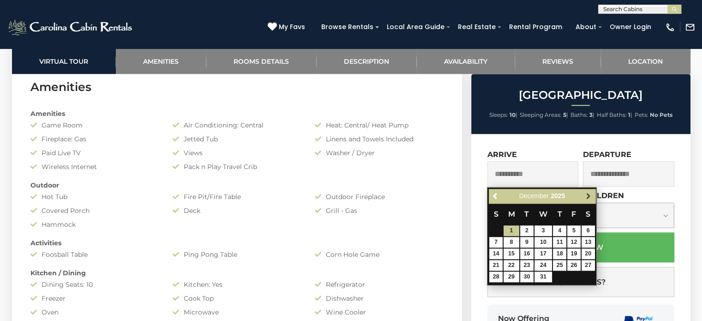
click at [586, 191] on link "Next" at bounding box center [588, 196] width 12 height 12
click at [559, 227] on link "1" at bounding box center [559, 230] width 13 height 11
type input "**********"
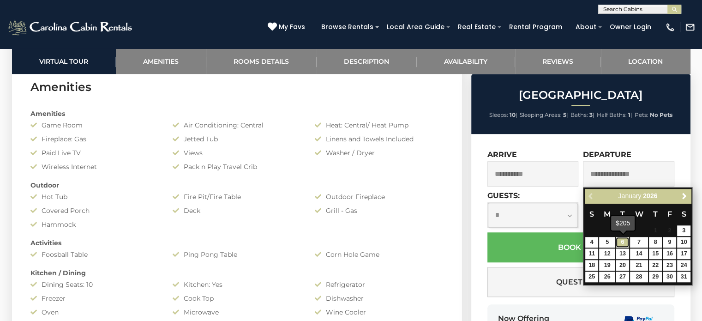
click at [620, 239] on link "6" at bounding box center [621, 242] width 13 height 11
type input "**********"
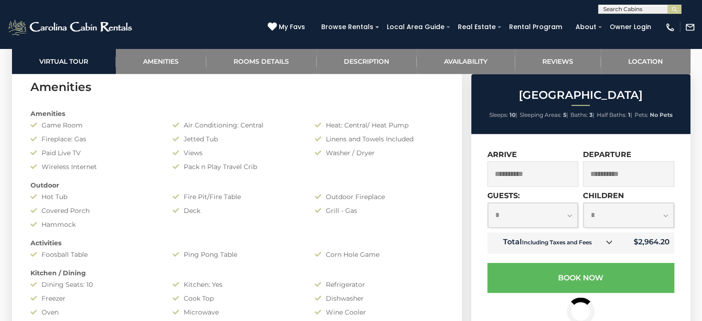
click at [570, 215] on select "**********" at bounding box center [533, 214] width 90 height 24
select select "*"
click at [488, 203] on select "**********" at bounding box center [533, 214] width 90 height 24
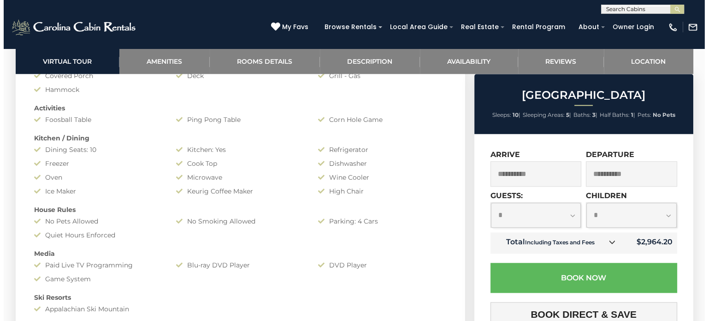
scroll to position [876, 0]
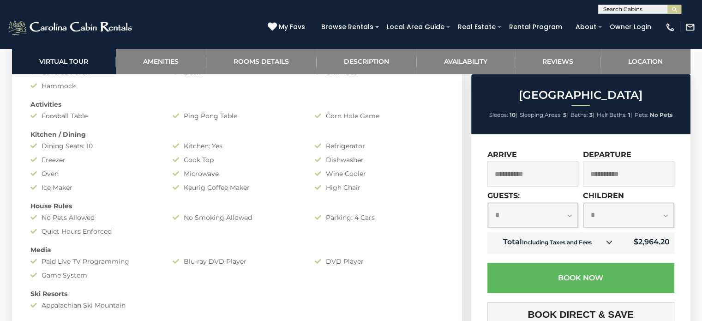
click at [609, 242] on icon at bounding box center [608, 241] width 6 height 6
